Goal: Check status

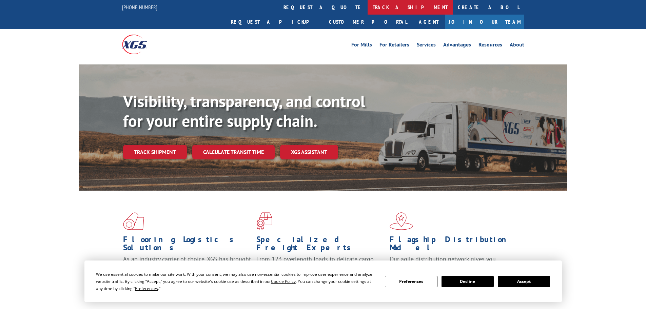
click at [368, 6] on link "track a shipment" at bounding box center [410, 7] width 85 height 15
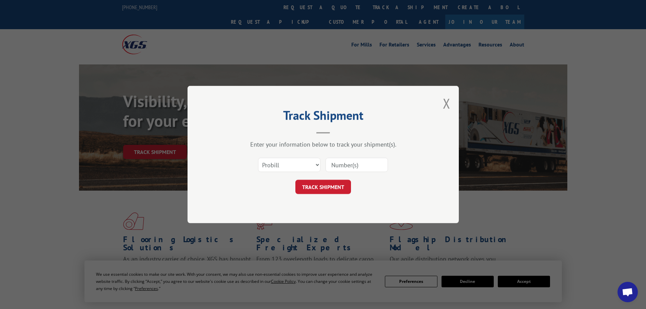
click at [339, 160] on input at bounding box center [357, 165] width 62 height 14
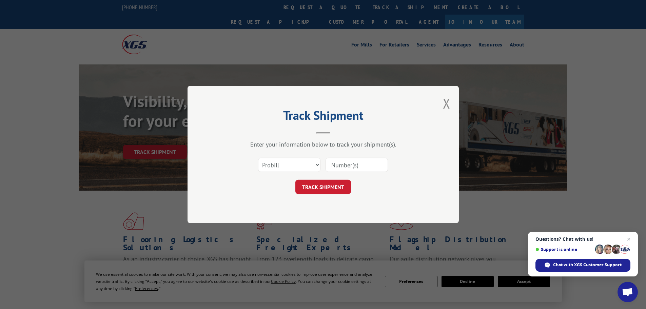
paste input "017857250829"
type input "017857250829"
click at [324, 186] on button "TRACK SHIPMENT" at bounding box center [323, 187] width 56 height 14
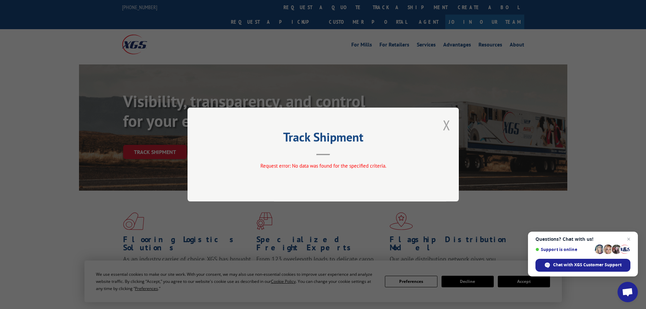
click at [448, 125] on button "Close modal" at bounding box center [446, 125] width 7 height 18
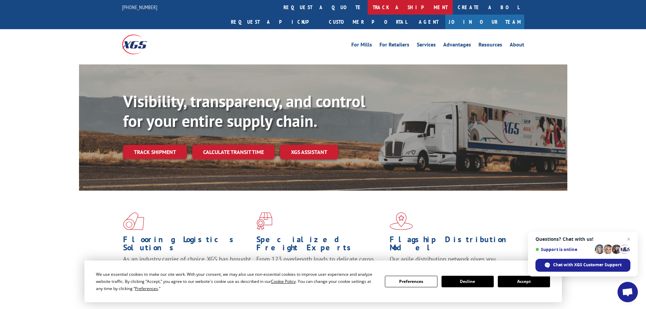
click at [368, 3] on link "track a shipment" at bounding box center [410, 7] width 85 height 15
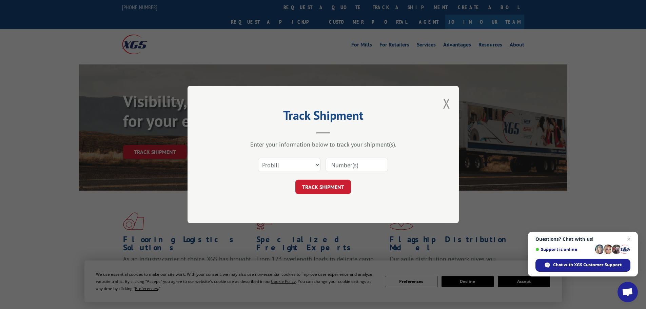
click at [348, 165] on input at bounding box center [357, 165] width 62 height 14
paste input "445455"
type input "445455"
click at [298, 162] on select "Select category... Probill BOL PO" at bounding box center [289, 165] width 62 height 14
select select "bol"
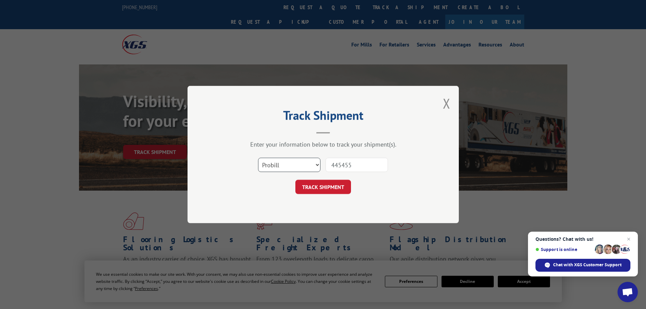
click at [258, 158] on select "Select category... Probill BOL PO" at bounding box center [289, 165] width 62 height 14
click at [348, 188] on button "TRACK SHIPMENT" at bounding box center [323, 187] width 56 height 14
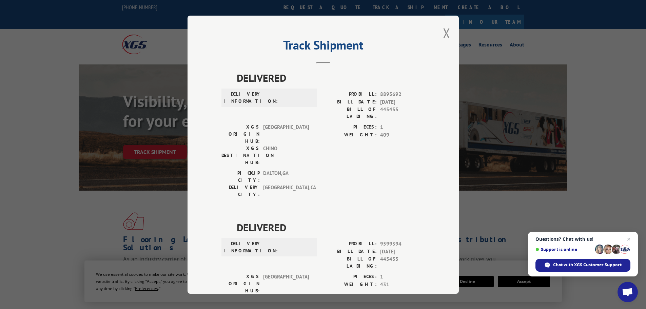
click at [449, 37] on div "Track Shipment DELIVERED DELIVERY INFORMATION: PROBILL: 8895692 BILL DATE: [DAT…" at bounding box center [323, 155] width 271 height 278
drag, startPoint x: 444, startPoint y: 34, endPoint x: 438, endPoint y: 33, distance: 6.1
click at [443, 34] on button "Close modal" at bounding box center [446, 33] width 7 height 18
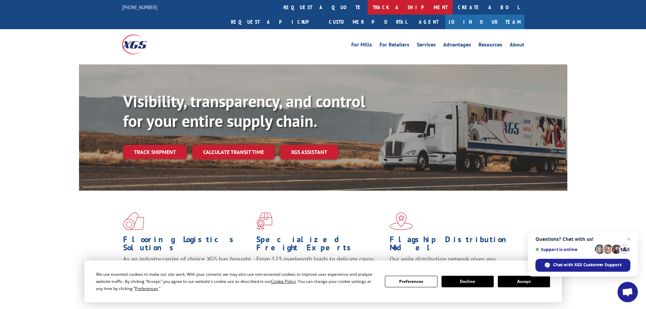
click at [368, 13] on link "track a shipment" at bounding box center [410, 7] width 85 height 15
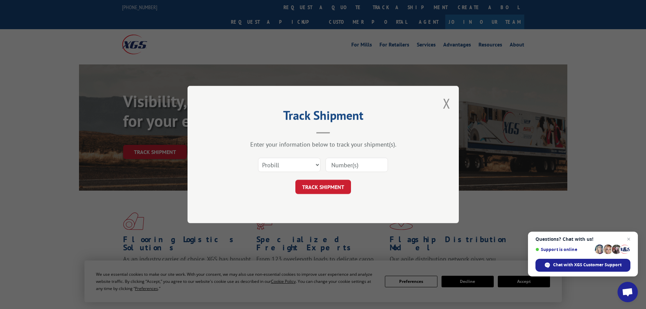
click at [333, 165] on input at bounding box center [357, 165] width 62 height 14
paste input "60504392"
type input "60504392"
click at [302, 167] on select "Select category... Probill BOL PO" at bounding box center [289, 165] width 62 height 14
select select "po"
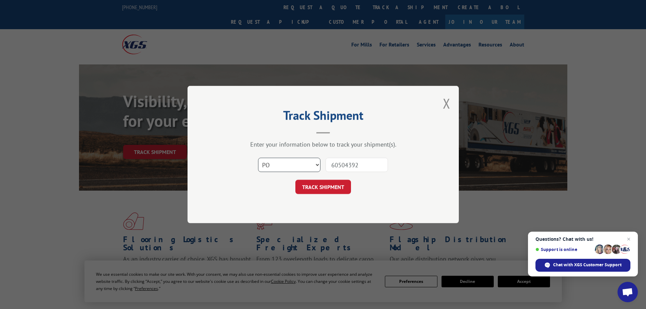
click at [258, 158] on select "Select category... Probill BOL PO" at bounding box center [289, 165] width 62 height 14
click at [341, 188] on button "TRACK SHIPMENT" at bounding box center [323, 187] width 56 height 14
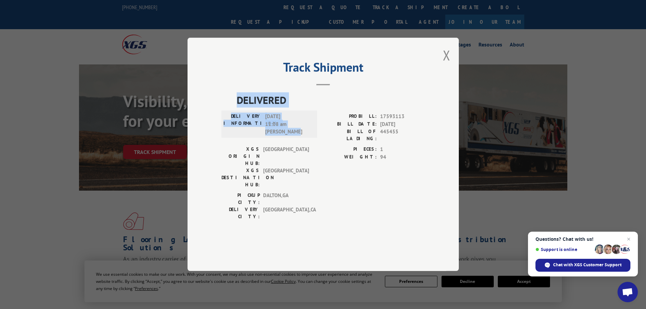
drag, startPoint x: 299, startPoint y: 153, endPoint x: 225, endPoint y: 120, distance: 80.6
click at [225, 120] on div "DELIVERED DELIVERY INFORMATION: [DATE] 11:08 am [PERSON_NAME] PROBILL: 17593113…" at bounding box center [322, 158] width 203 height 131
copy div "DELIVERED DELIVERY INFORMATION: [DATE] 11:08 am [PERSON_NAME]"
